Goal: Contribute content: Contribute content

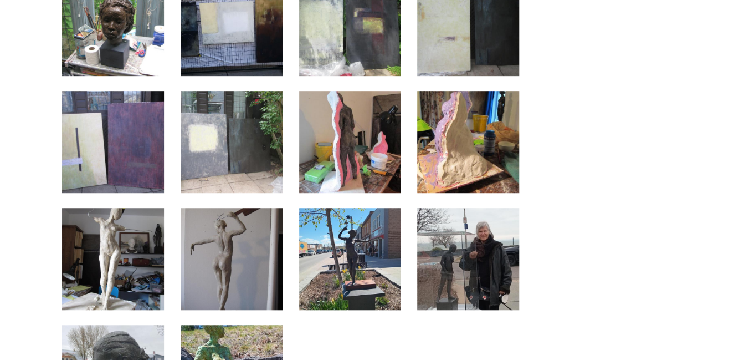
scroll to position [3863, 0]
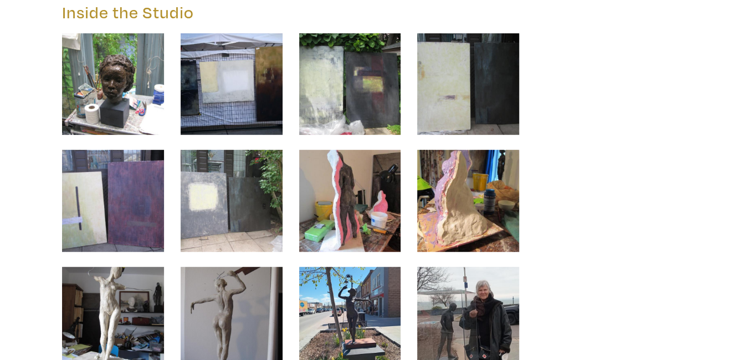
click at [123, 90] on img at bounding box center [113, 84] width 102 height 102
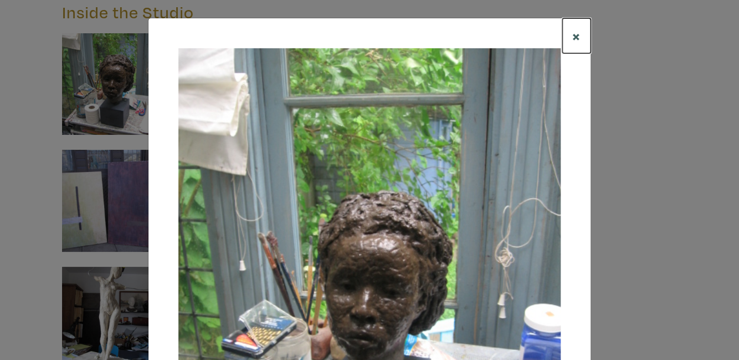
click at [583, 37] on button "×" at bounding box center [577, 35] width 28 height 35
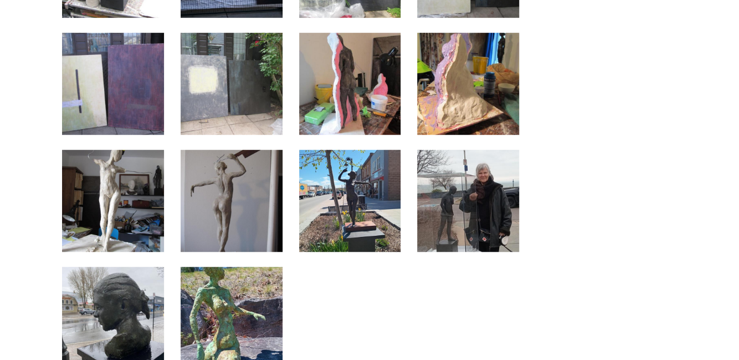
scroll to position [4039, 0]
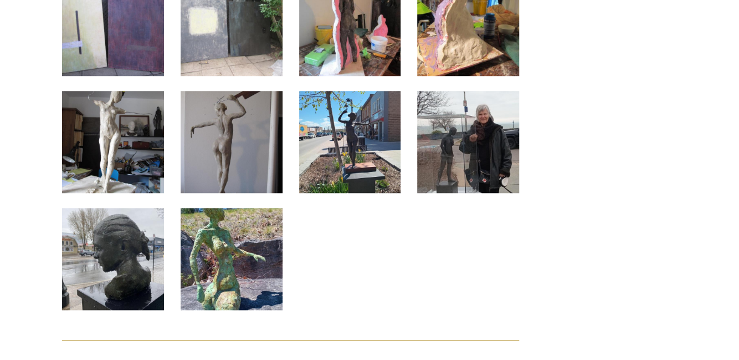
click at [334, 163] on img at bounding box center [350, 142] width 102 height 102
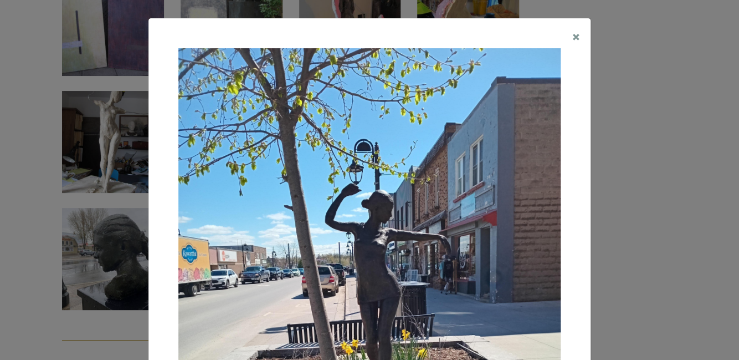
scroll to position [67, 0]
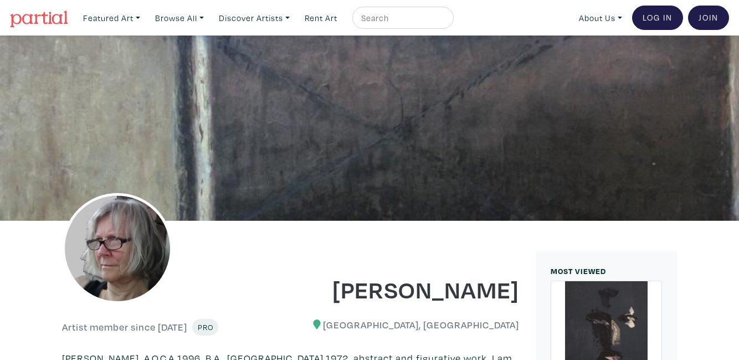
click at [654, 18] on link "Log In" at bounding box center [657, 18] width 51 height 24
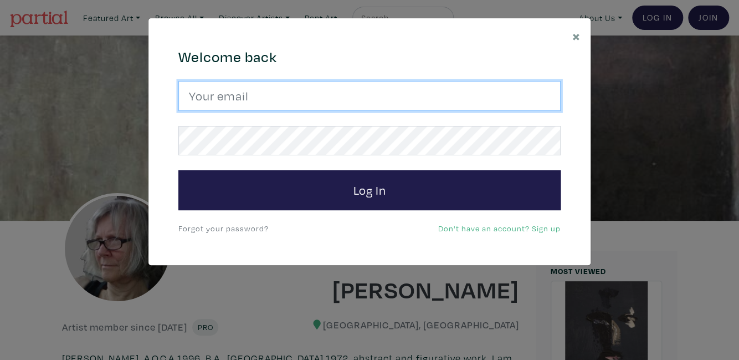
click at [216, 98] on input "email" at bounding box center [369, 96] width 382 height 30
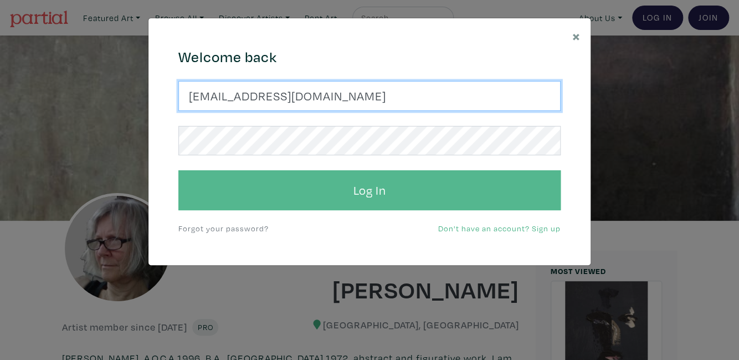
type input "cmtoronto@gmail.com"
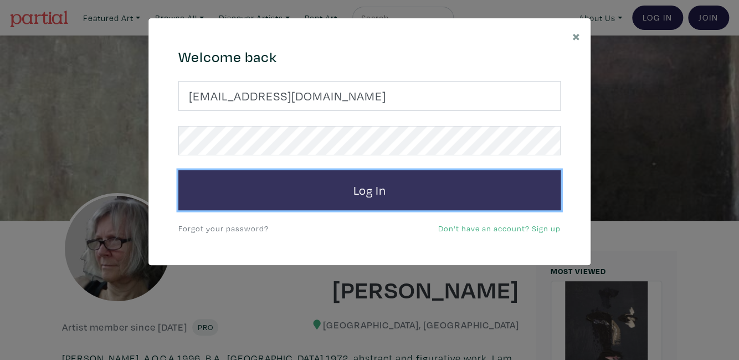
click at [384, 190] on button "Log In" at bounding box center [369, 190] width 382 height 40
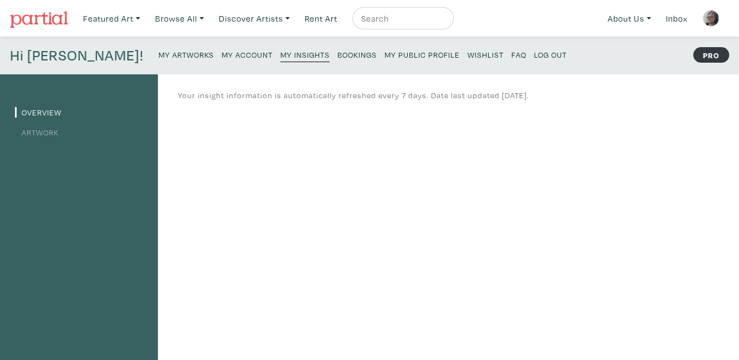
click at [159, 52] on small "My Artworks" at bounding box center [186, 54] width 55 height 11
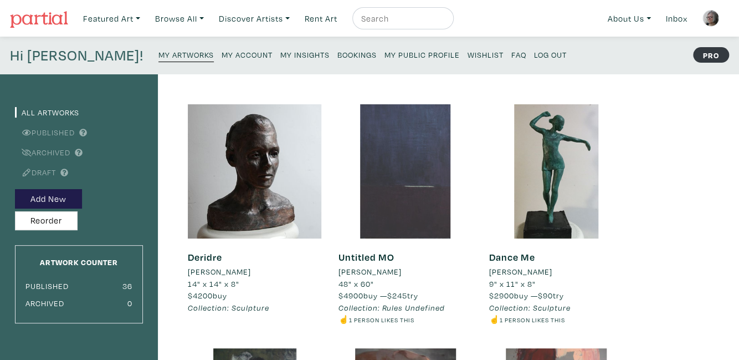
click at [400, 181] on div at bounding box center [406, 171] width 134 height 134
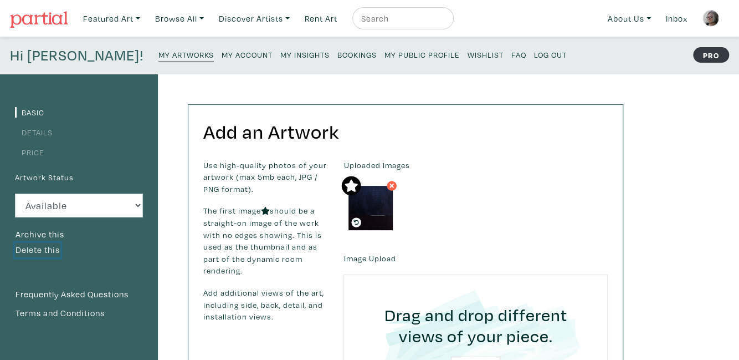
click at [37, 249] on button "Delete this" at bounding box center [37, 250] width 45 height 14
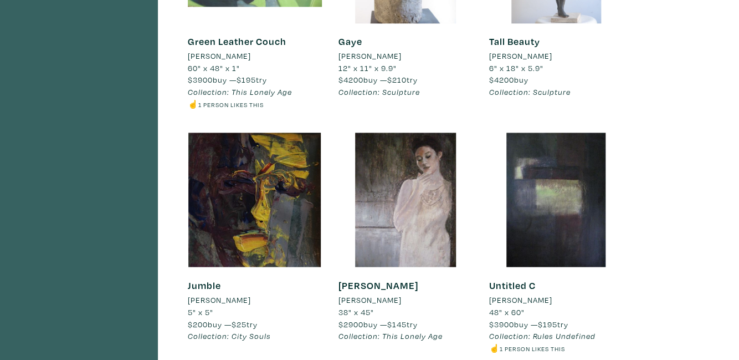
scroll to position [761, 0]
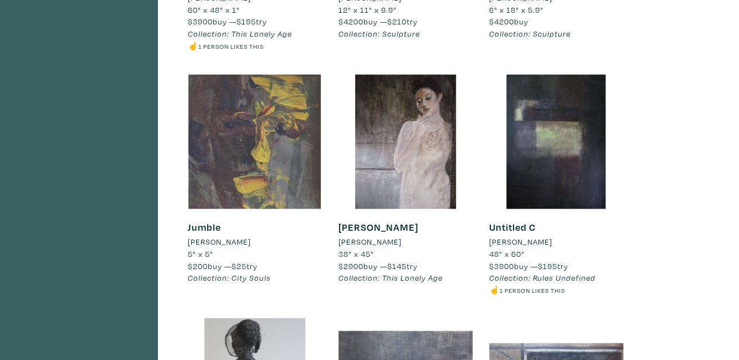
click at [228, 123] on div at bounding box center [255, 141] width 134 height 134
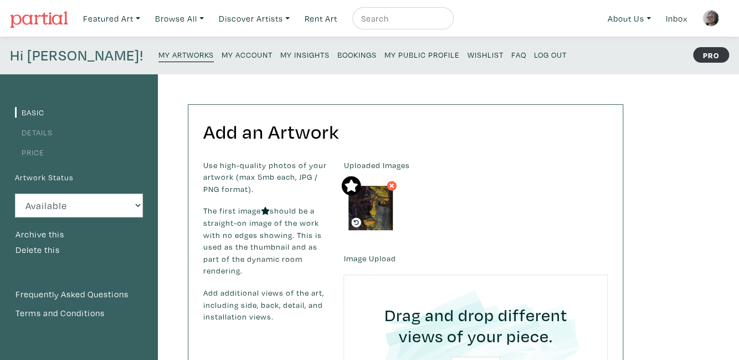
click at [159, 55] on small "My Artworks" at bounding box center [186, 54] width 55 height 11
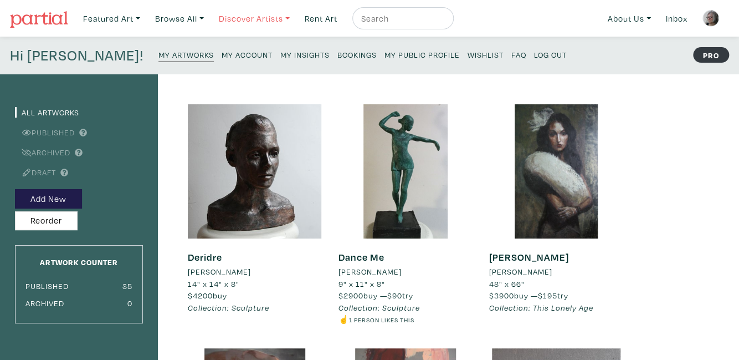
click at [239, 21] on link "Discover Artists" at bounding box center [254, 18] width 81 height 23
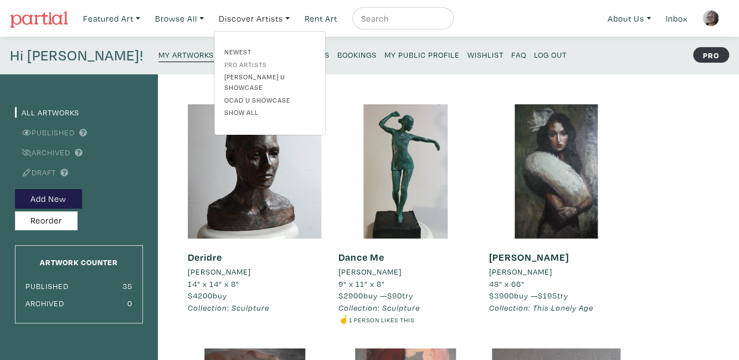
click at [243, 63] on link "Pro artists" at bounding box center [270, 64] width 91 height 10
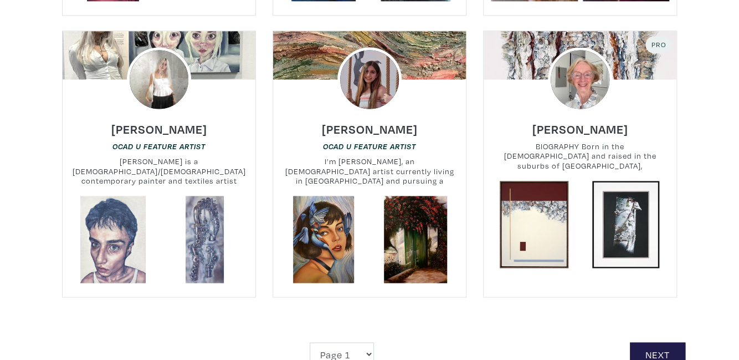
scroll to position [2575, 0]
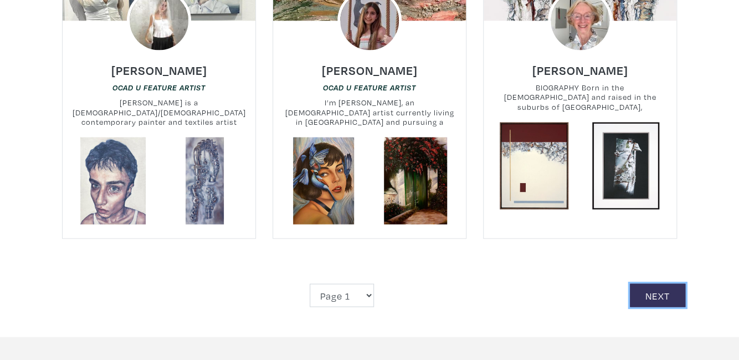
click at [657, 283] on link "Next" at bounding box center [657, 295] width 55 height 24
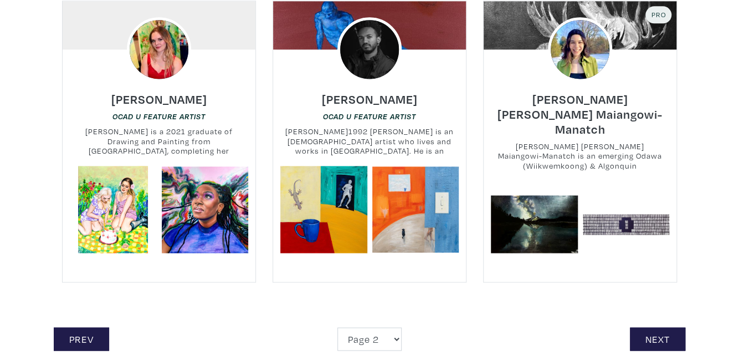
scroll to position [2575, 0]
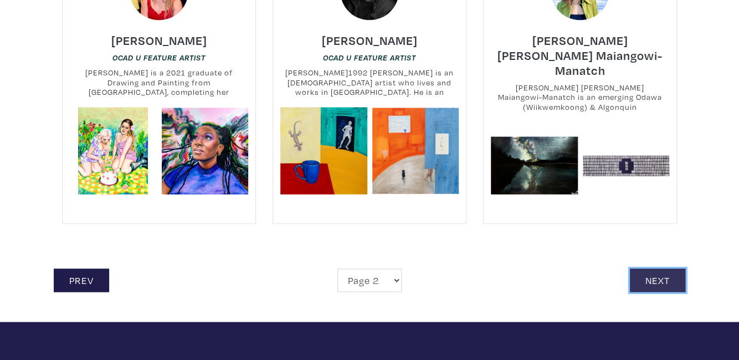
click at [674, 268] on link "Next" at bounding box center [657, 280] width 55 height 24
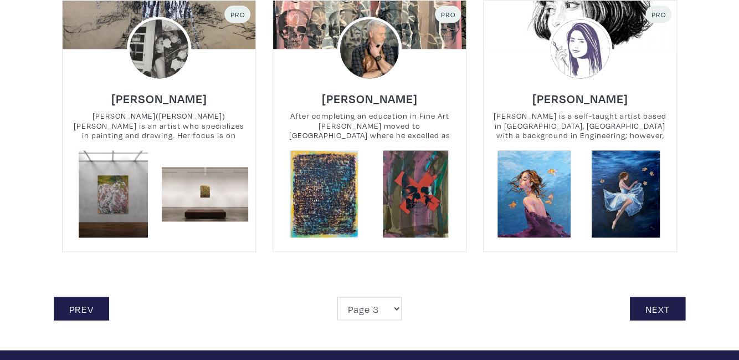
scroll to position [2692, 0]
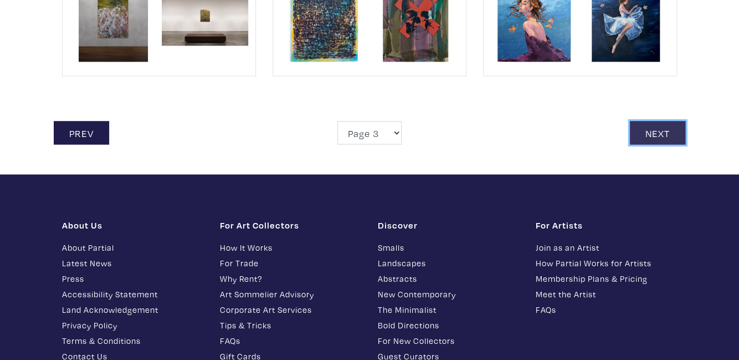
click at [665, 121] on link "Next" at bounding box center [657, 133] width 55 height 24
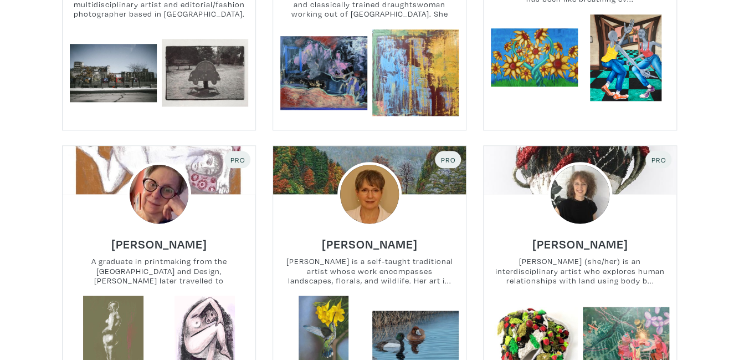
scroll to position [2517, 0]
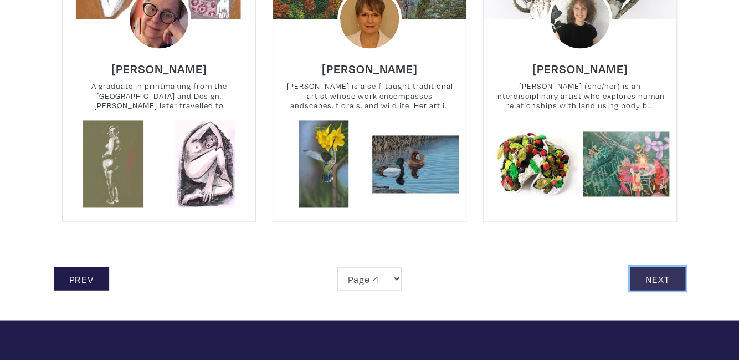
click at [644, 274] on link "Next" at bounding box center [657, 279] width 55 height 24
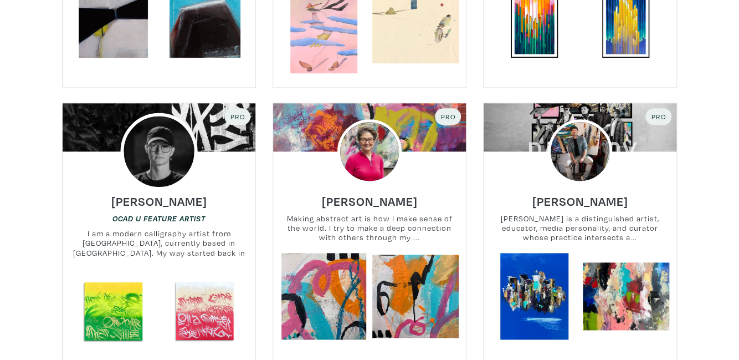
scroll to position [2517, 0]
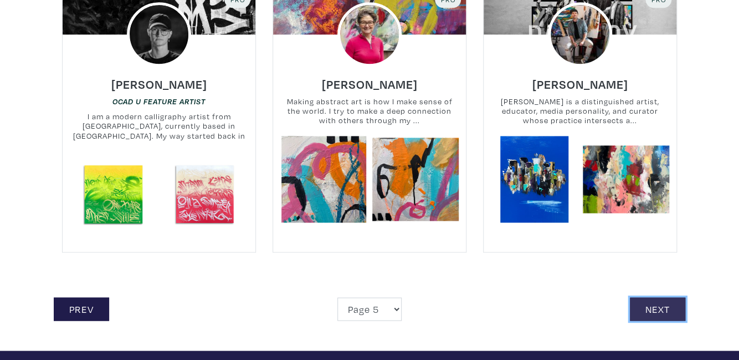
click at [644, 303] on link "Next" at bounding box center [657, 309] width 55 height 24
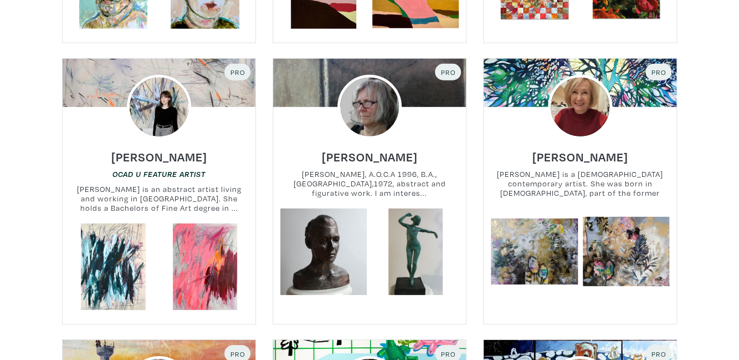
scroll to position [1346, 0]
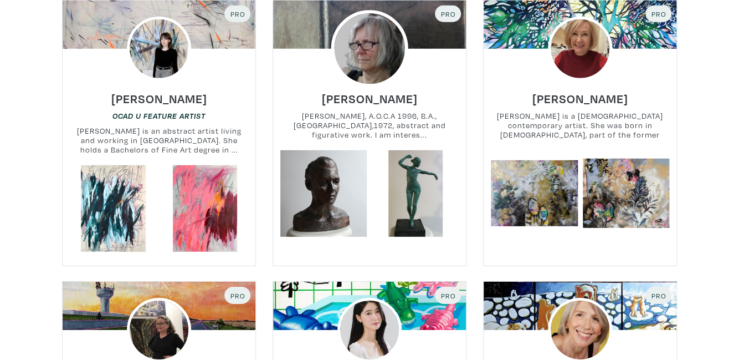
click at [382, 61] on img at bounding box center [369, 48] width 77 height 77
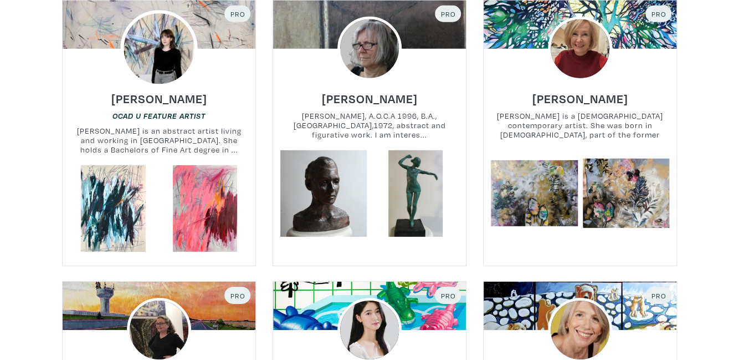
scroll to position [1346, 0]
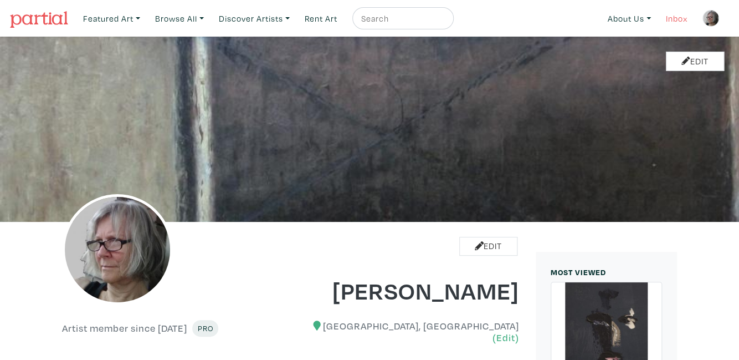
click at [684, 19] on link "Inbox" at bounding box center [677, 18] width 32 height 23
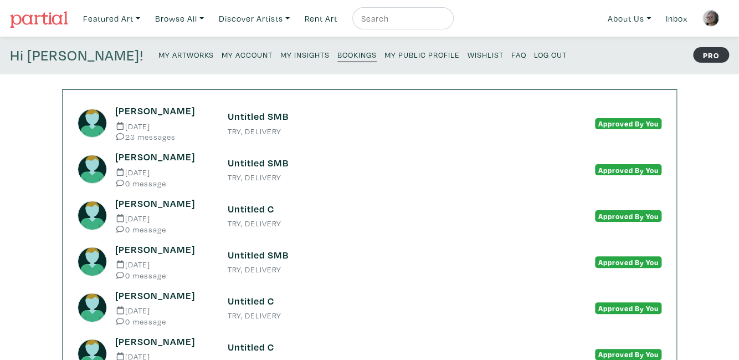
click at [710, 21] on img at bounding box center [711, 18] width 17 height 17
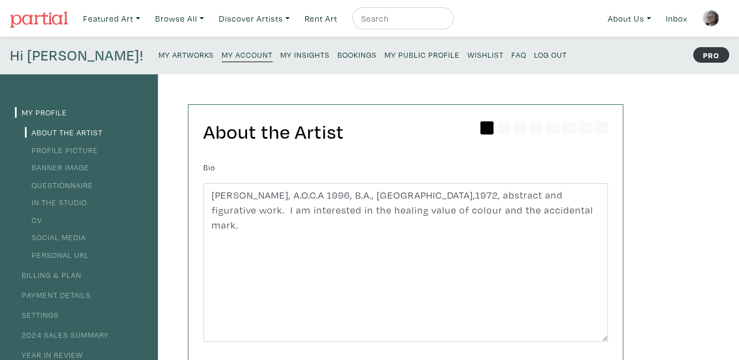
click at [159, 57] on small "My Artworks" at bounding box center [186, 54] width 55 height 11
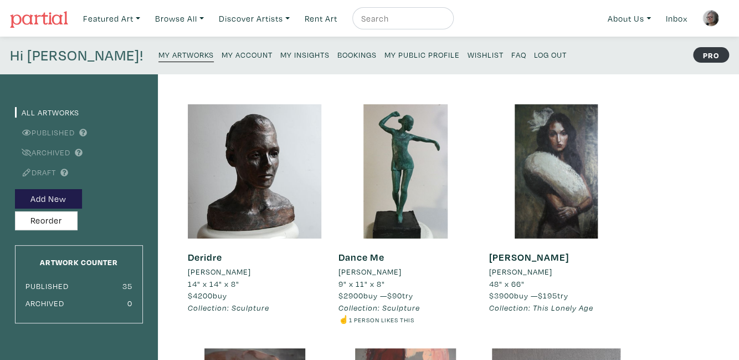
scroll to position [58, 0]
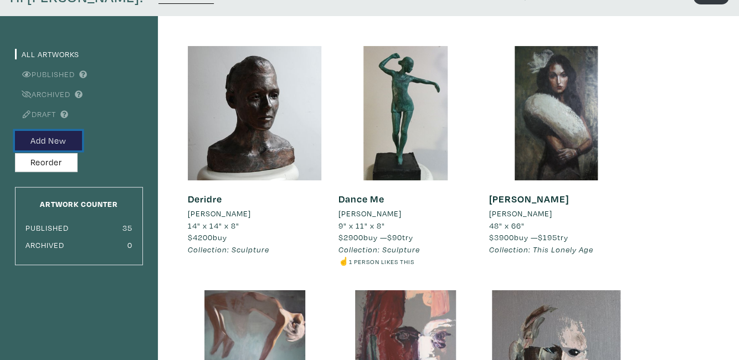
click at [53, 140] on button "Add New" at bounding box center [48, 140] width 67 height 19
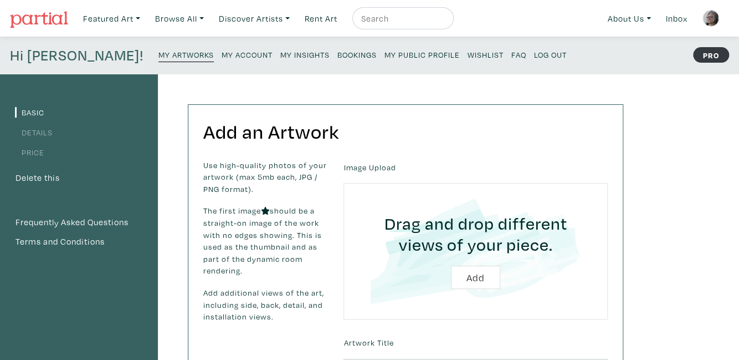
click at [471, 278] on input "file" at bounding box center [475, 250] width 233 height 105
type input "C:\fakepath\CarolanneMacLean_Curiosity.JPG"
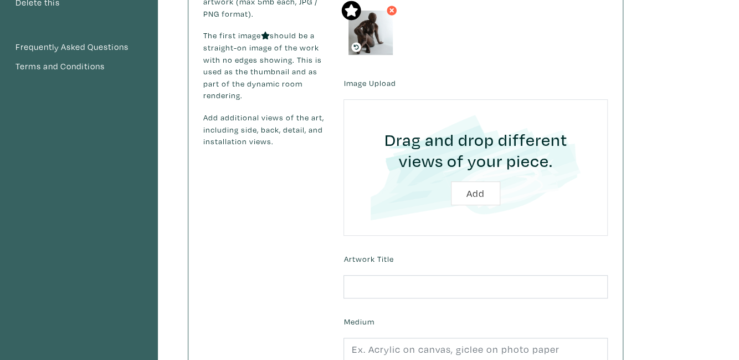
scroll to position [234, 0]
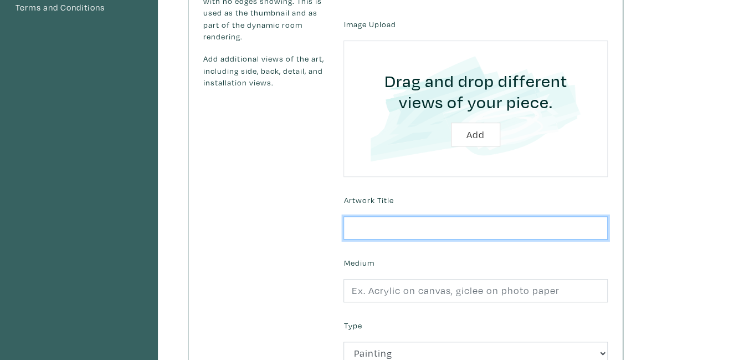
click at [360, 227] on input "text" at bounding box center [476, 228] width 264 height 24
type input "Curiosity"
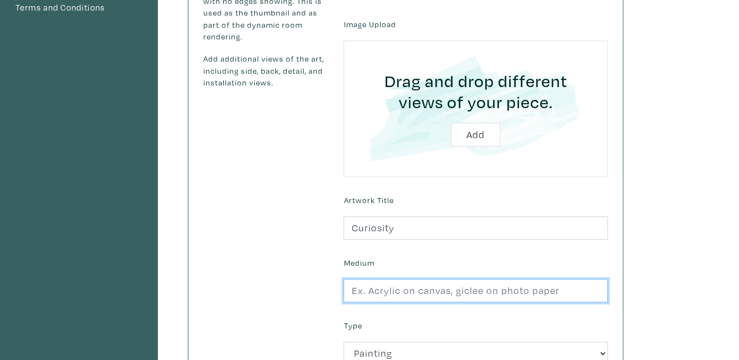
click at [356, 290] on input "text" at bounding box center [476, 291] width 264 height 24
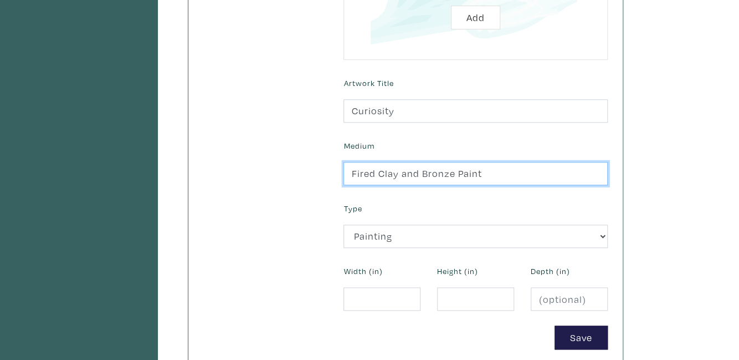
type input "Fired Clay and Bronze Paint"
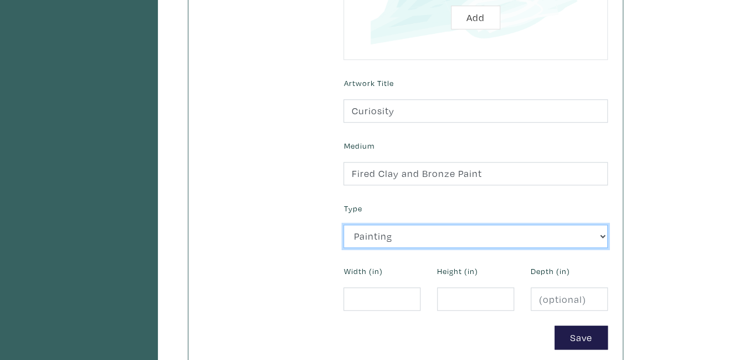
click at [344, 225] on select "2D Works Drawing / Print Painting Photography Sculpture Textile and Fibre Arts" at bounding box center [476, 237] width 264 height 24
select select "185"
click option "Sculpture" at bounding box center [0, 0] width 0 height 0
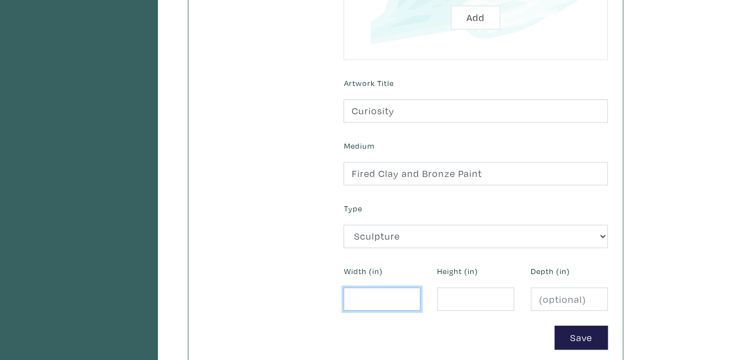
click at [355, 299] on input "number" at bounding box center [382, 299] width 77 height 24
type input "14"
drag, startPoint x: 463, startPoint y: 300, endPoint x: 453, endPoint y: 295, distance: 10.7
click at [463, 299] on input "number" at bounding box center [475, 299] width 77 height 24
type input "12"
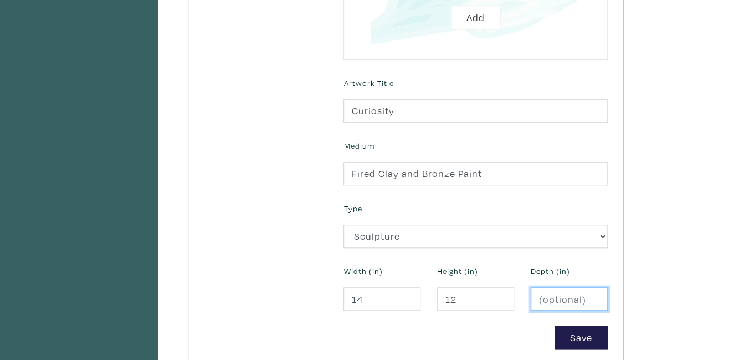
click at [553, 297] on input "number" at bounding box center [569, 299] width 77 height 24
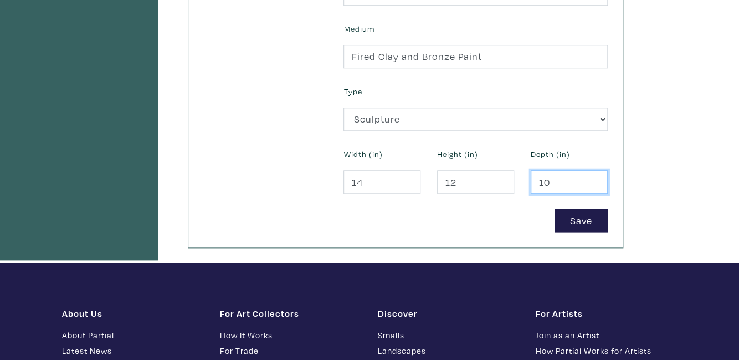
scroll to position [527, 0]
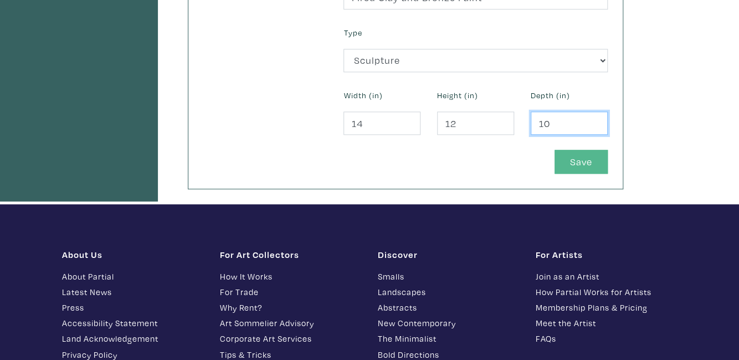
type input "10"
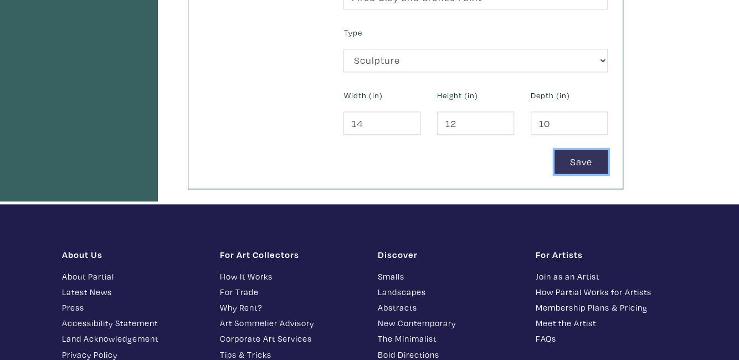
click at [591, 159] on button "Save" at bounding box center [581, 162] width 53 height 24
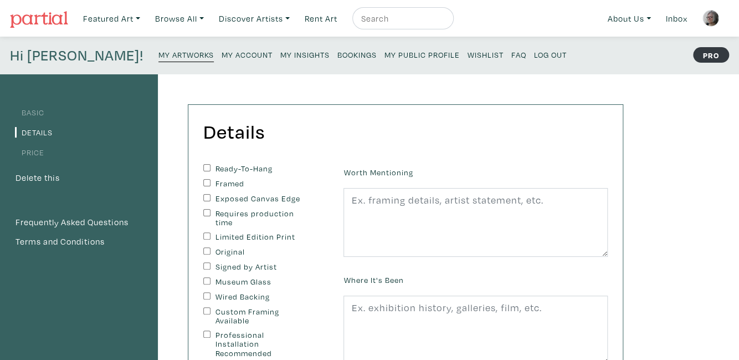
click at [205, 250] on input "Original" at bounding box center [206, 250] width 7 height 7
checkbox input "true"
click at [208, 267] on input "Signed by Artist" at bounding box center [206, 265] width 7 height 7
checkbox input "true"
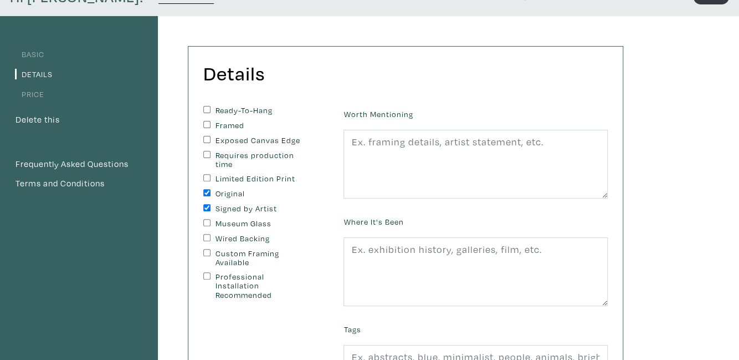
scroll to position [117, 0]
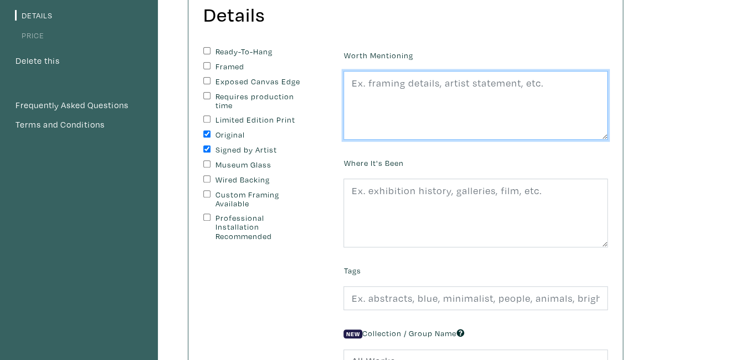
click at [356, 81] on textarea at bounding box center [476, 105] width 264 height 69
type textarea "A reflective pose"
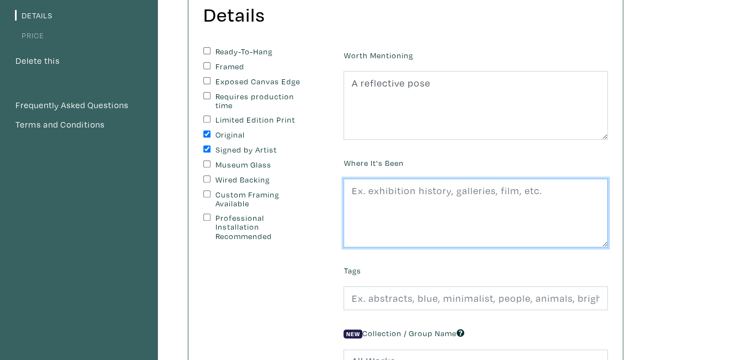
click at [355, 190] on textarea at bounding box center [476, 212] width 264 height 69
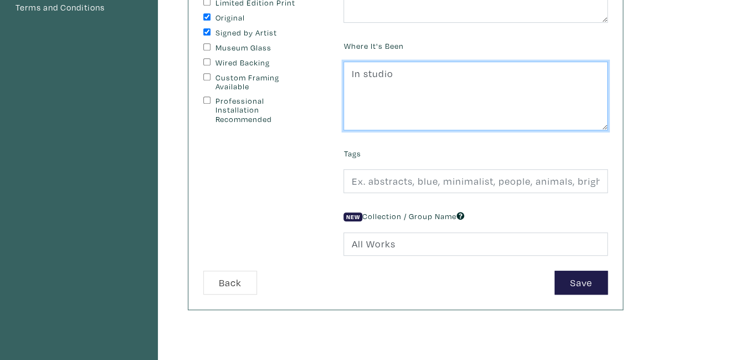
type textarea "In studio"
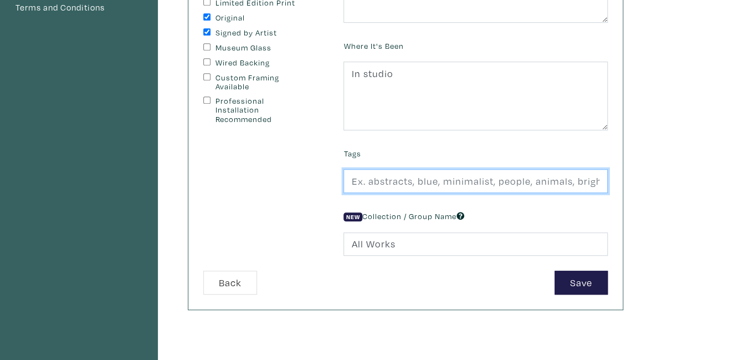
click at [356, 181] on input "text" at bounding box center [476, 181] width 264 height 24
type input "#sculpture#bronze#figure#woman"
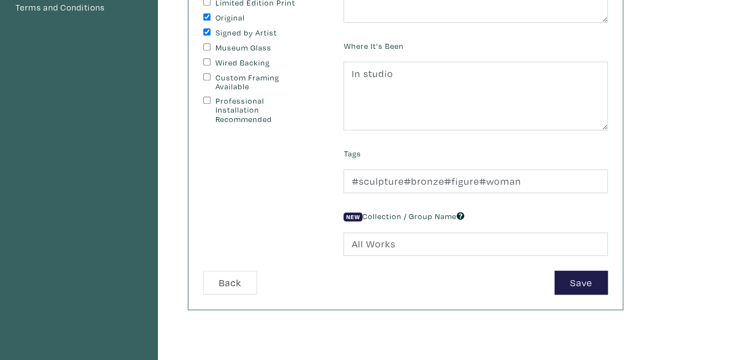
click at [317, 183] on div "Ready-To-Hang Framed Exposed Canvas Edge Requires production time Limited Editi…" at bounding box center [265, 100] width 140 height 340
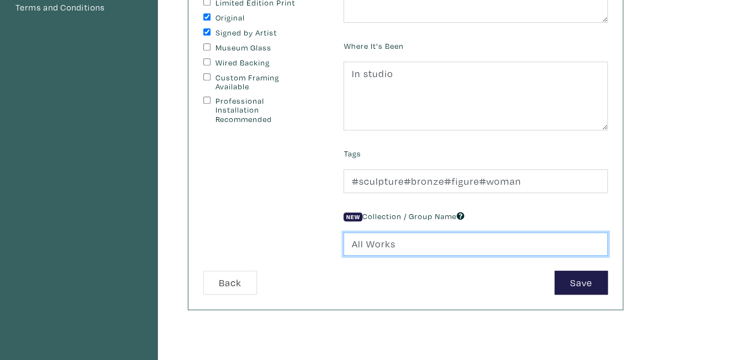
click at [356, 245] on input "All Works" at bounding box center [476, 244] width 264 height 24
click at [447, 244] on input "AASculpturell Works" at bounding box center [476, 244] width 264 height 24
type input "A"
type input "Sculpture"
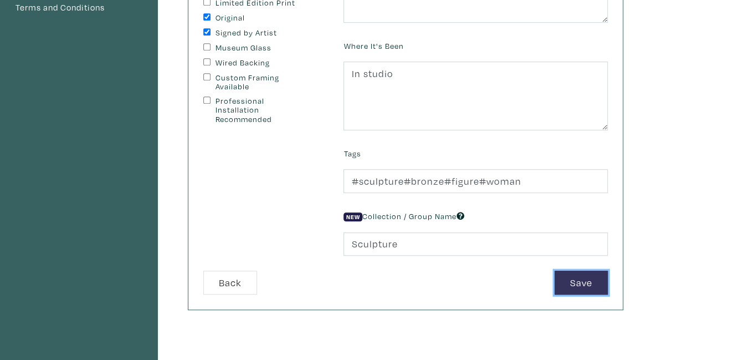
click at [578, 286] on button "Save" at bounding box center [581, 283] width 53 height 24
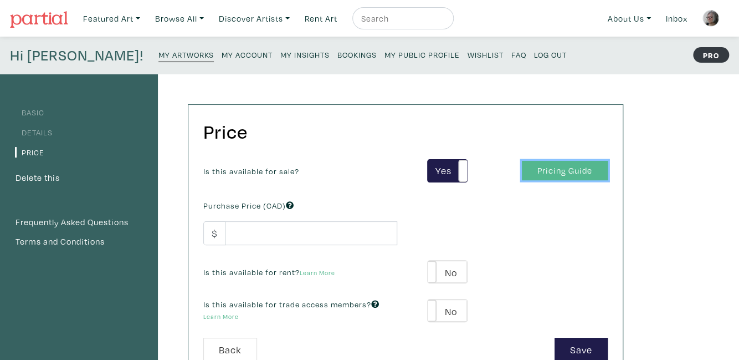
click at [581, 170] on link "Pricing Guide" at bounding box center [565, 170] width 86 height 19
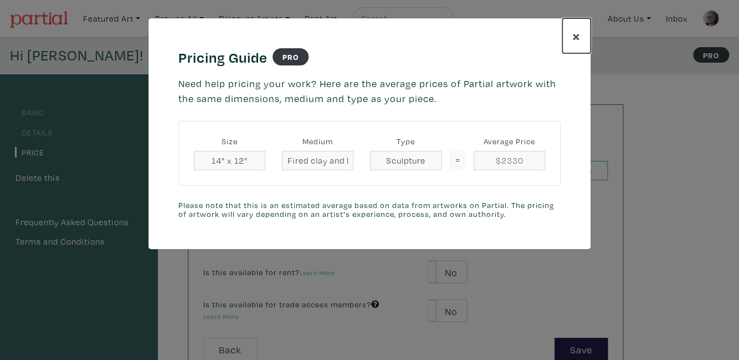
click at [575, 37] on span "×" at bounding box center [577, 35] width 8 height 19
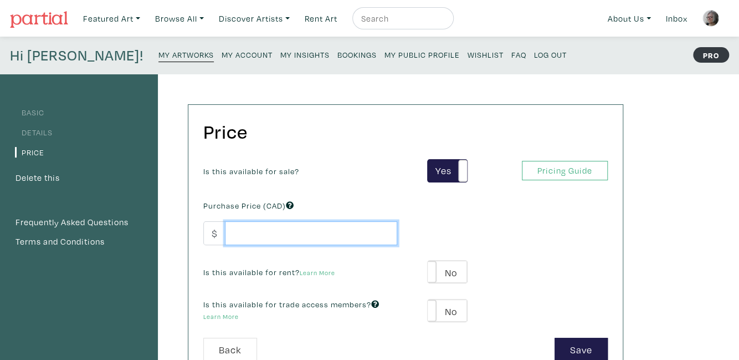
click at [253, 233] on input "number" at bounding box center [311, 233] width 172 height 24
type input "2900"
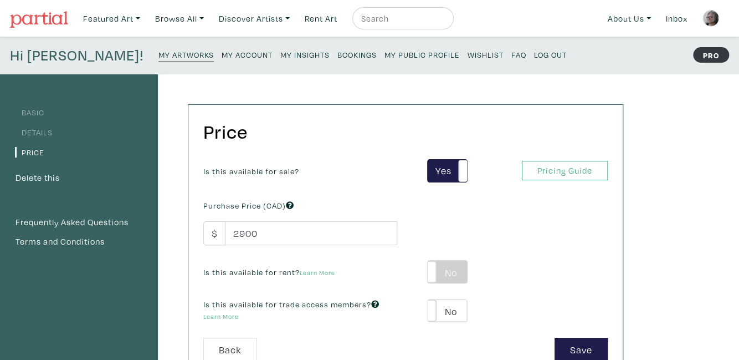
click at [453, 274] on label "No" at bounding box center [447, 272] width 39 height 22
type input "145"
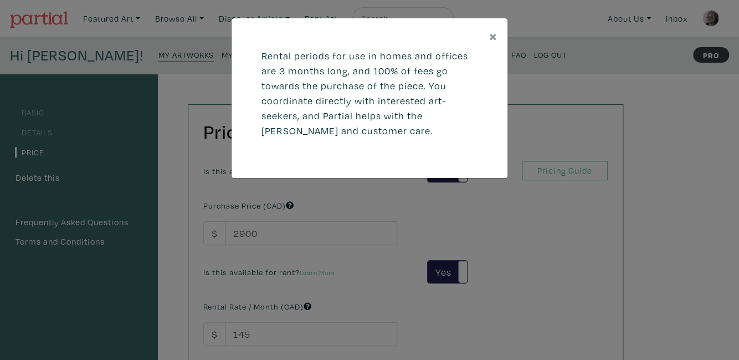
click at [458, 266] on div "× Rental periods for use in homes and offices are 3 months long, and 100% of fe…" at bounding box center [369, 180] width 739 height 360
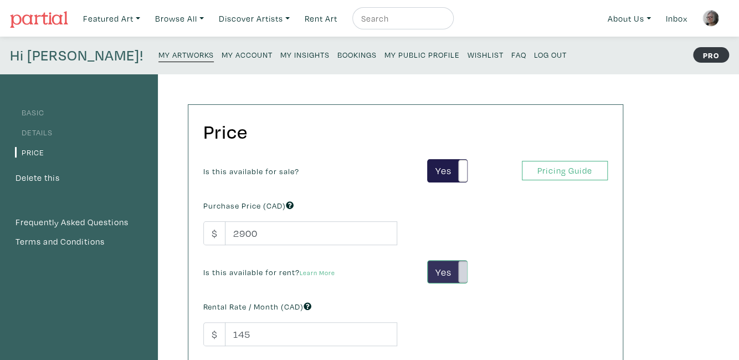
click at [460, 272] on span at bounding box center [466, 272] width 17 height 22
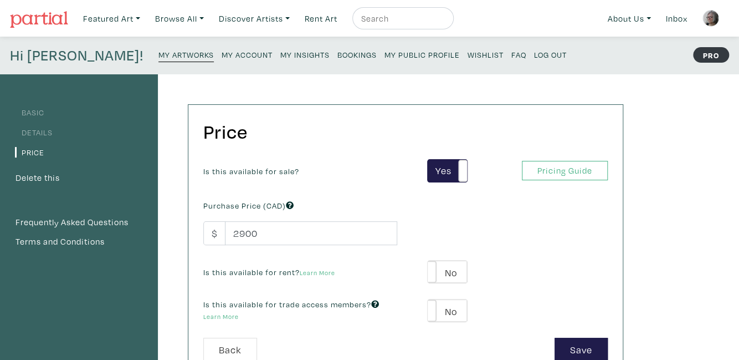
scroll to position [58, 0]
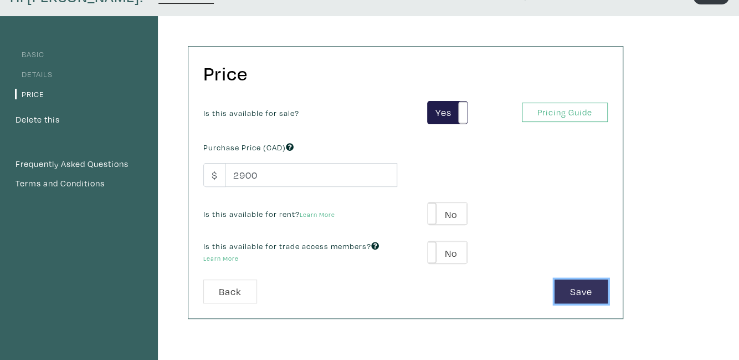
click at [587, 290] on button "Save" at bounding box center [581, 291] width 53 height 24
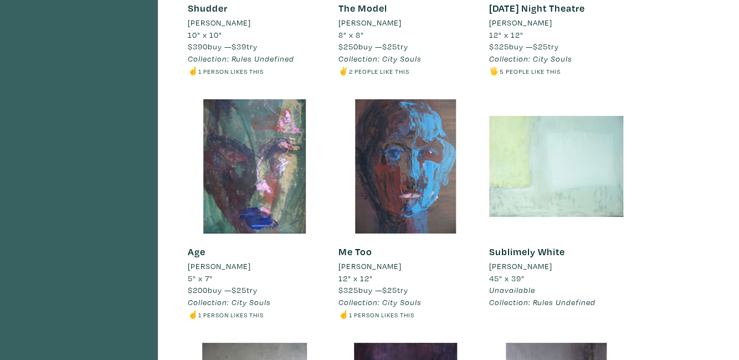
scroll to position [1463, 0]
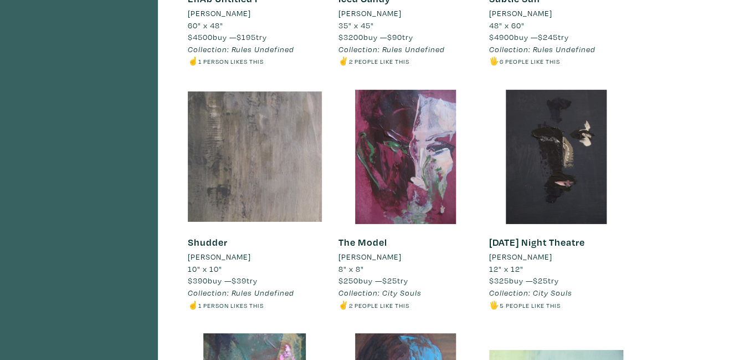
click at [259, 160] on div at bounding box center [255, 157] width 134 height 134
